Goal: Use online tool/utility

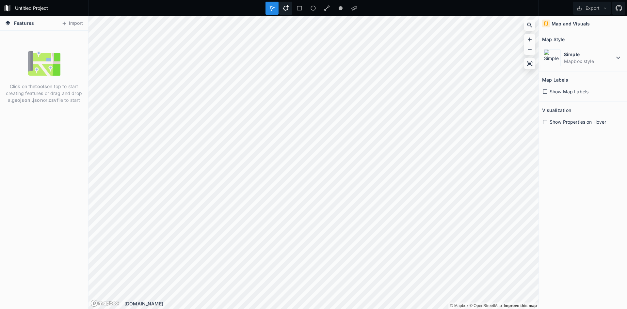
click at [285, 8] on icon at bounding box center [286, 8] width 6 height 6
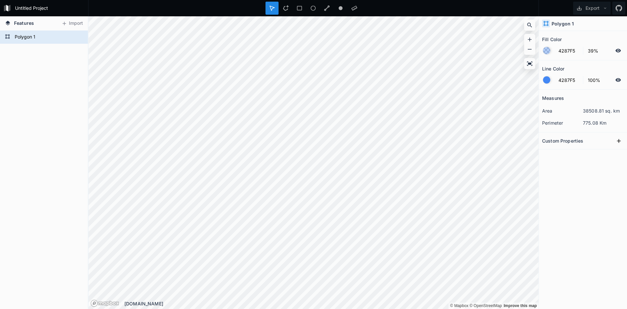
click at [558, 141] on h2 "Custom Properties" at bounding box center [563, 141] width 41 height 10
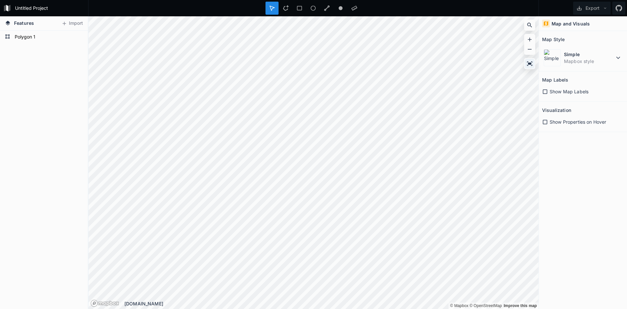
click at [531, 63] on icon at bounding box center [530, 63] width 6 height 4
click at [529, 64] on icon at bounding box center [530, 63] width 6 height 4
drag, startPoint x: 146, startPoint y: 304, endPoint x: 125, endPoint y: 302, distance: 21.7
click at [125, 302] on div "[DOMAIN_NAME]" at bounding box center [332, 304] width 414 height 7
copy div "[DOMAIN_NAME]"
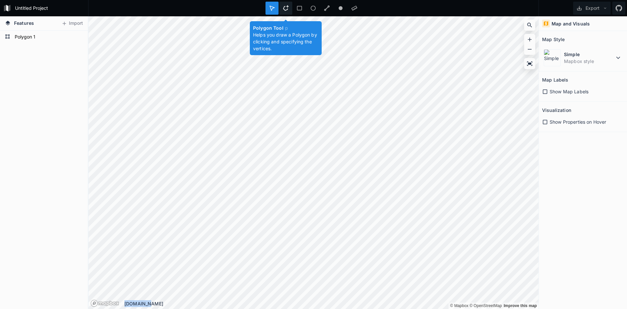
click at [286, 10] on icon at bounding box center [286, 8] width 6 height 6
